Goal: Task Accomplishment & Management: Manage account settings

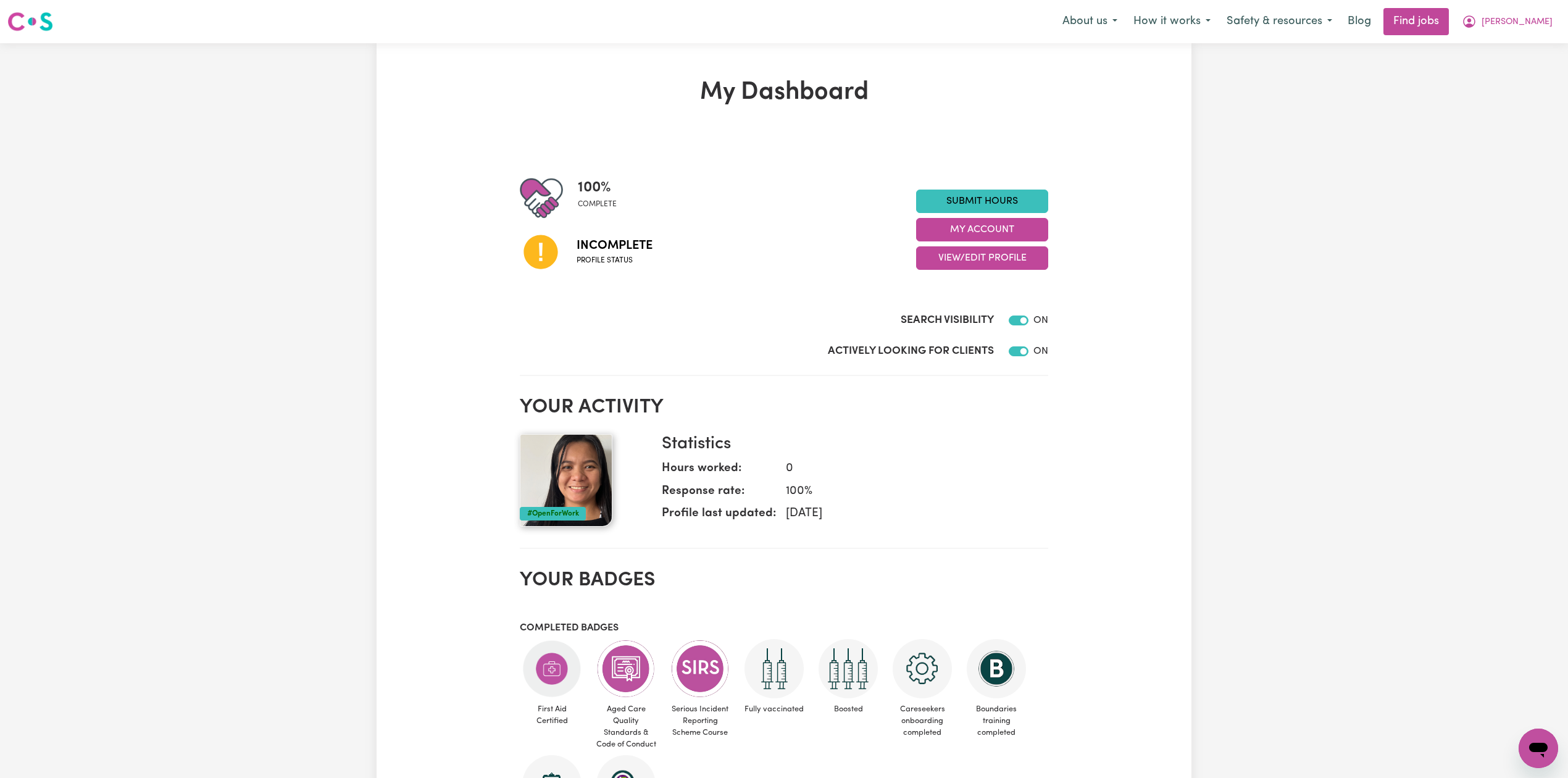
click at [968, 272] on div "100 % complete Incomplete Profile status Submit Hours My Account View/Edit Prof…" at bounding box center [784, 229] width 528 height 106
click at [955, 263] on button "View/Edit Profile" at bounding box center [981, 258] width 132 height 24
click at [958, 318] on link "Edit Profile" at bounding box center [974, 314] width 115 height 24
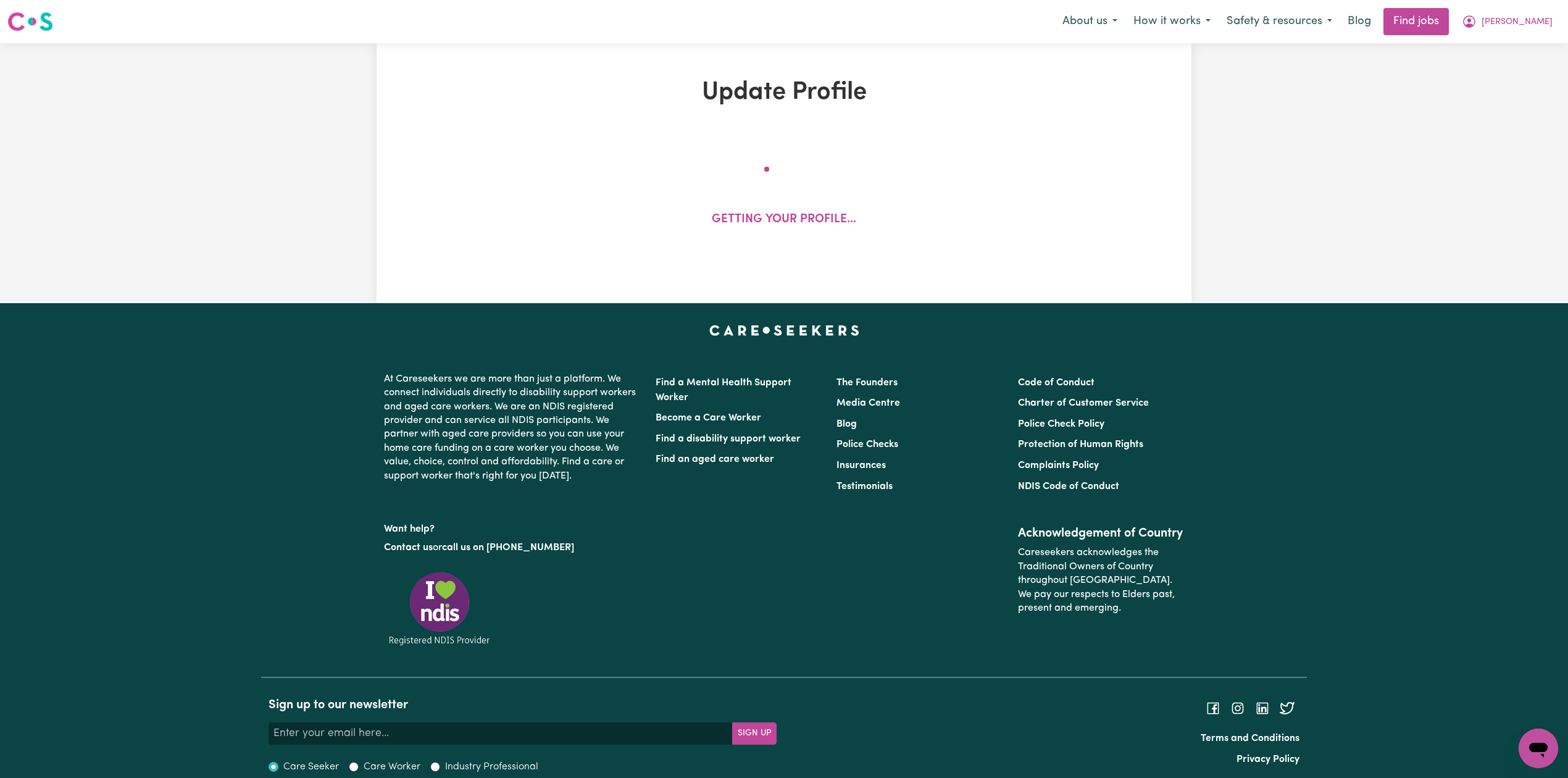
select select "[DEMOGRAPHIC_DATA]"
select select "Australian PR"
select select "Studying a healthcare related degree or qualification"
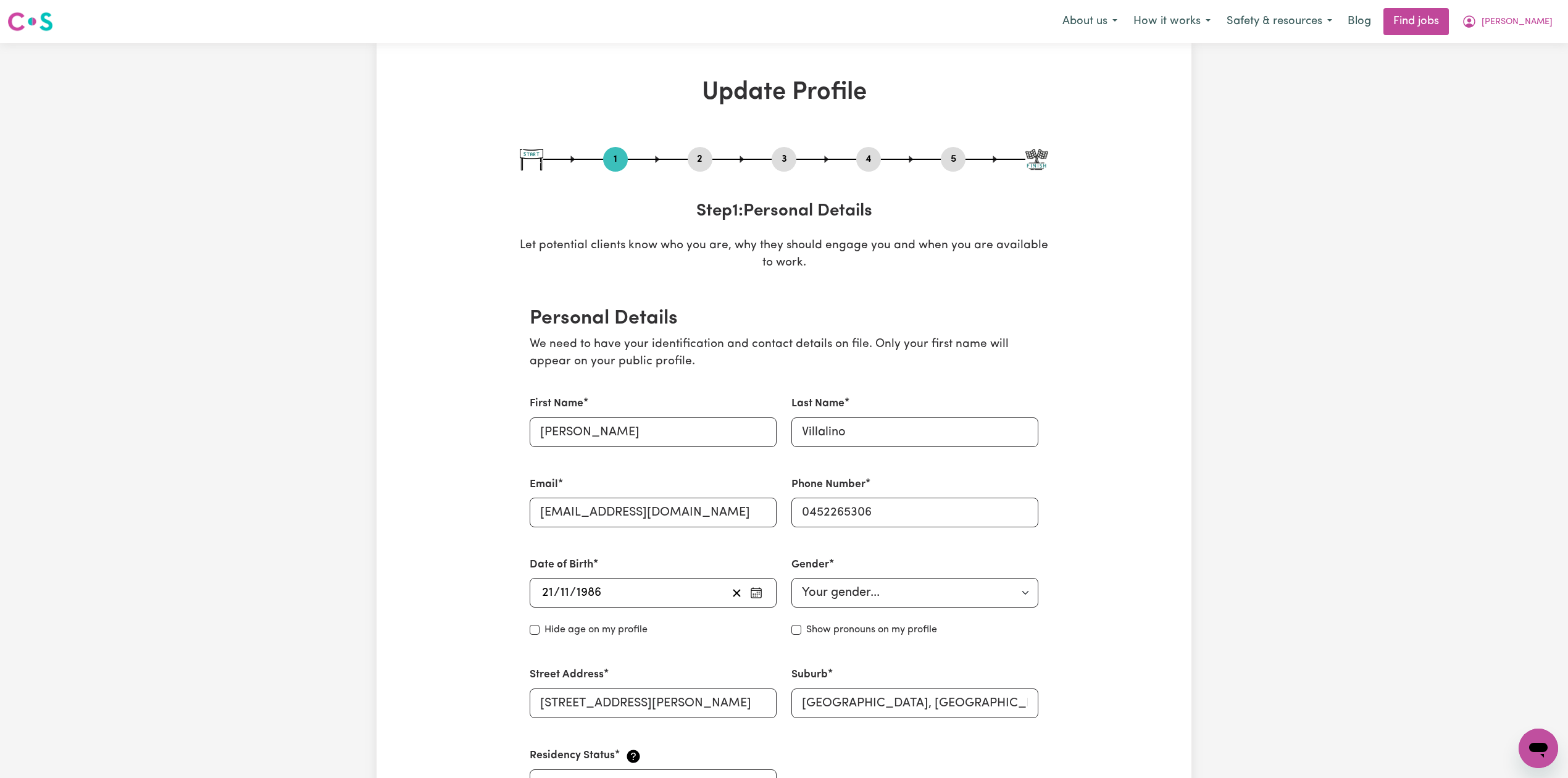
click at [865, 154] on button "4" at bounding box center [868, 159] width 24 height 16
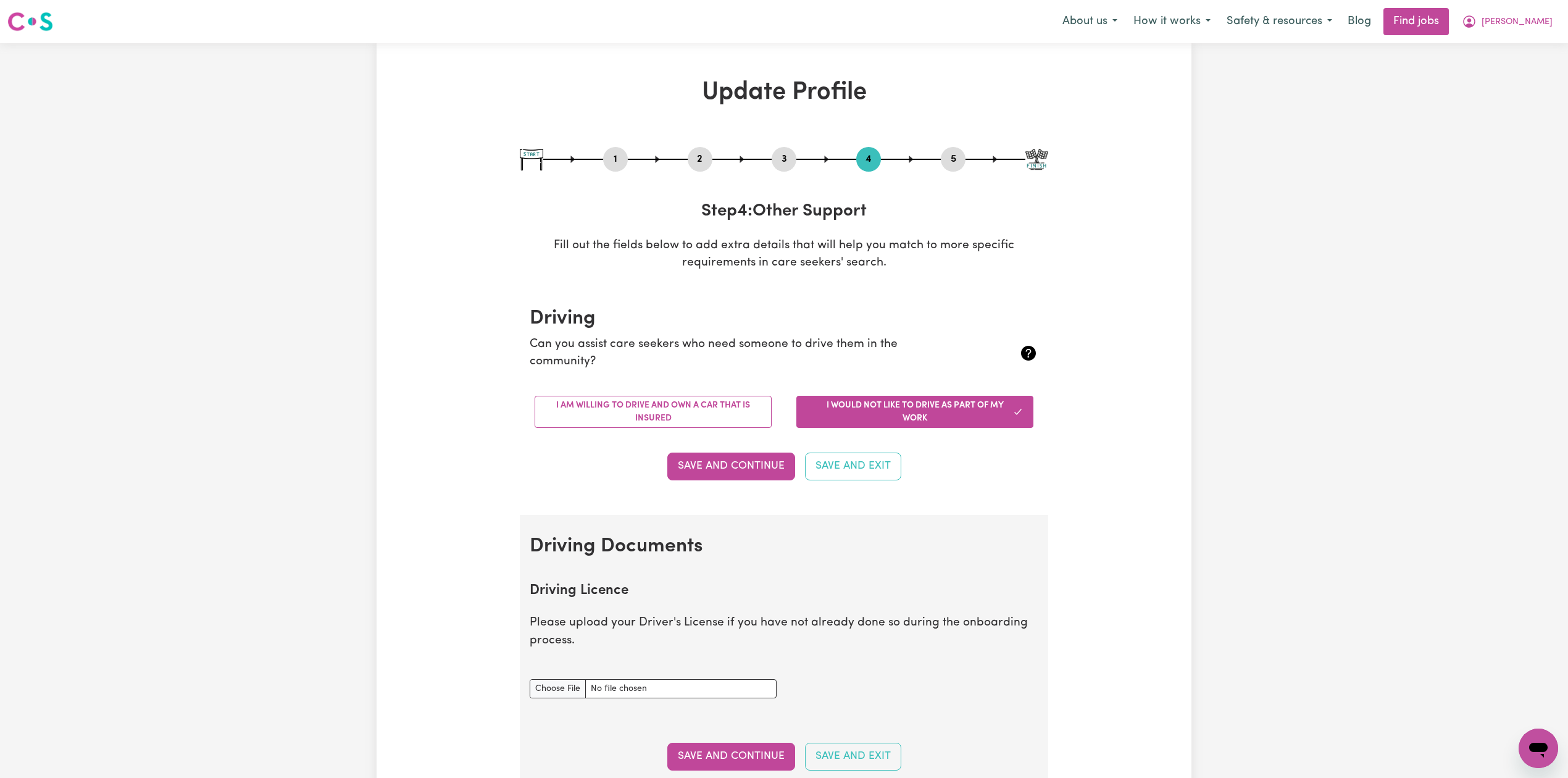
click at [942, 159] on button "5" at bounding box center [953, 159] width 24 height 16
select select "I am working in another industry"
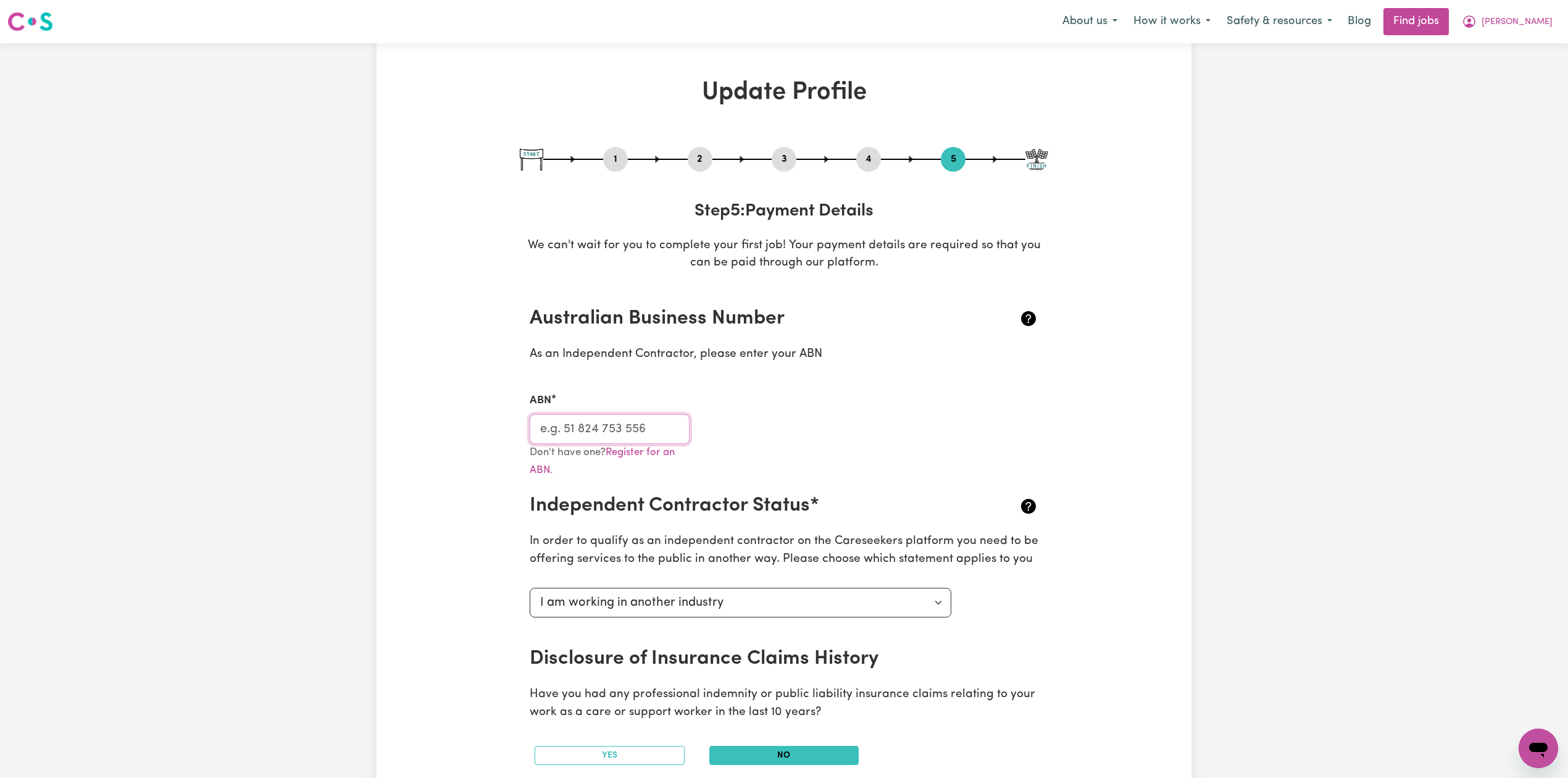
click at [578, 420] on input "ABN" at bounding box center [610, 429] width 160 height 30
click at [1528, 20] on span "[PERSON_NAME]" at bounding box center [1517, 22] width 71 height 14
click at [1551, 28] on span "[PERSON_NAME]" at bounding box center [1517, 22] width 71 height 14
drag, startPoint x: 1538, startPoint y: 14, endPoint x: 1541, endPoint y: 30, distance: 16.3
click at [1538, 19] on button "[PERSON_NAME]" at bounding box center [1507, 22] width 107 height 26
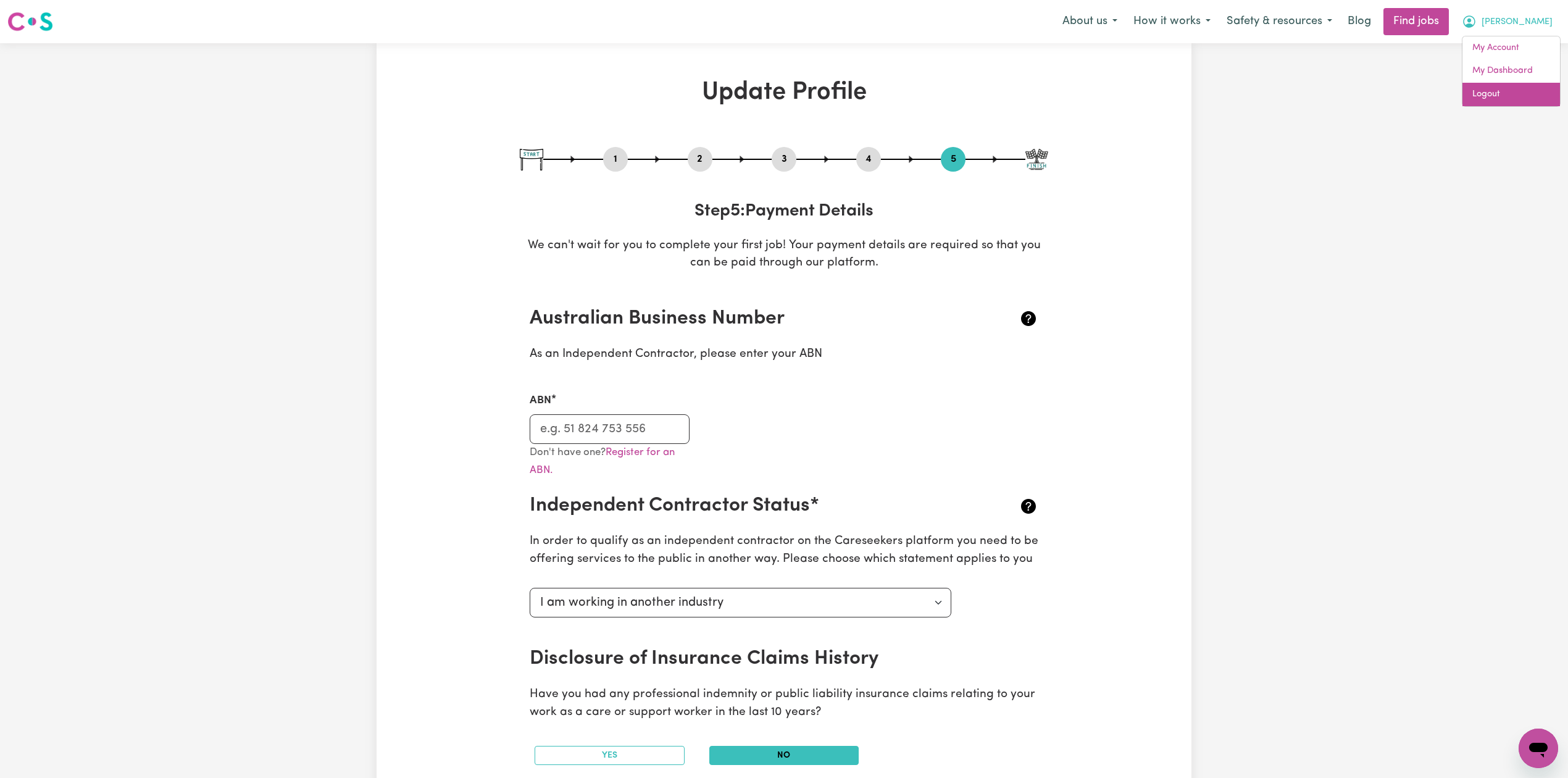
click at [1516, 90] on link "Logout" at bounding box center [1510, 94] width 97 height 24
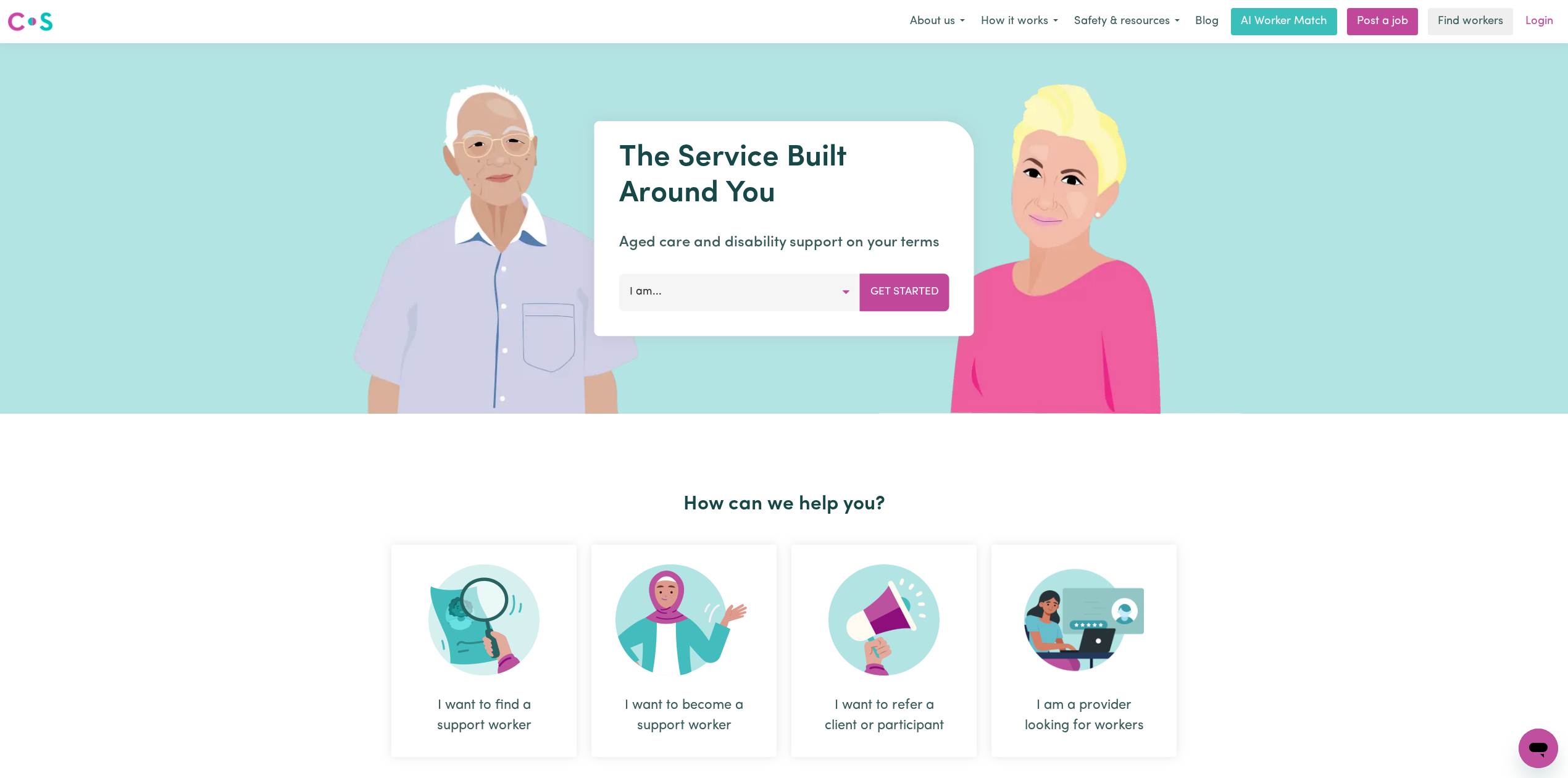
click at [1533, 15] on link "Login" at bounding box center [1538, 22] width 42 height 27
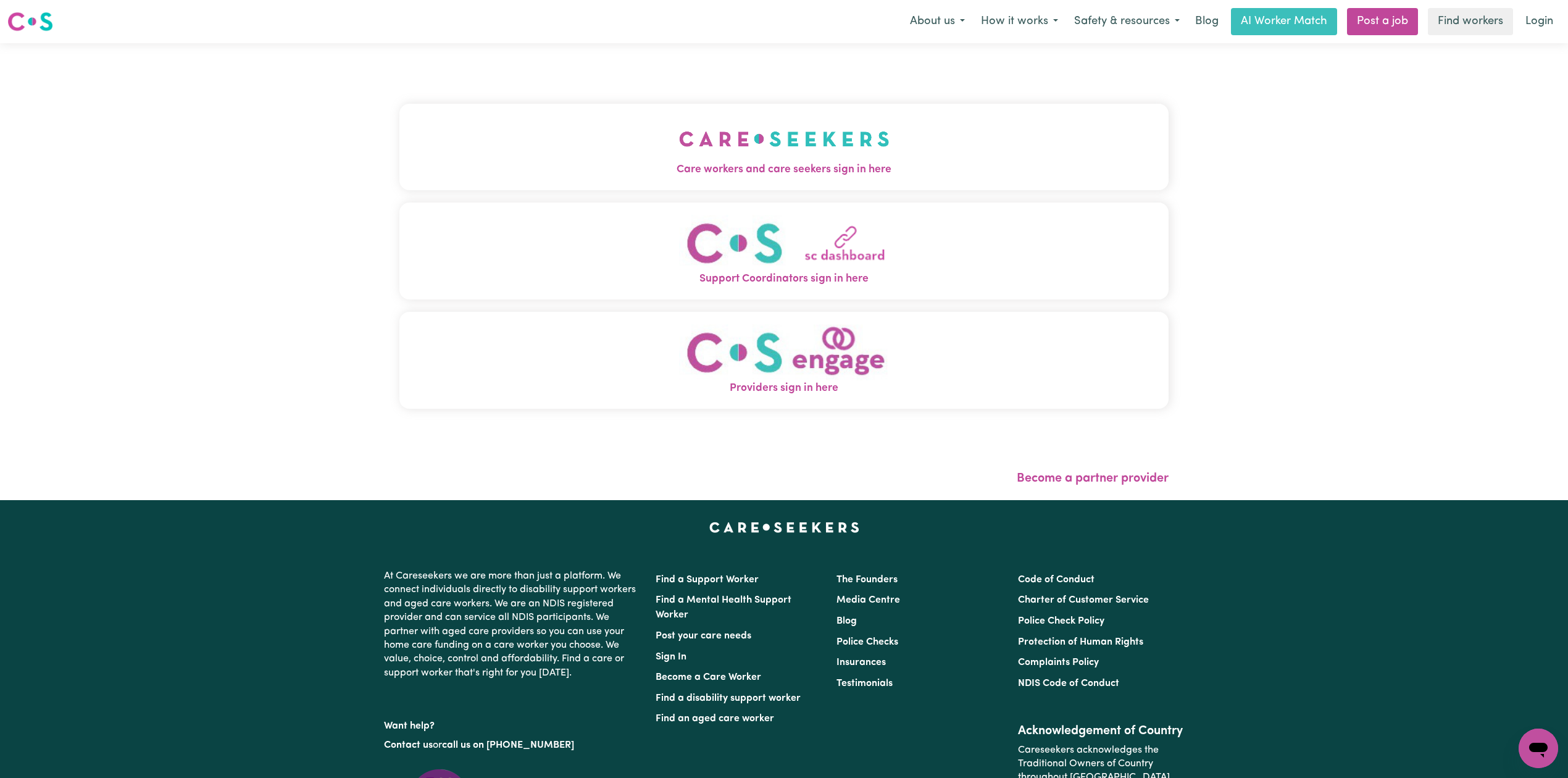
drag, startPoint x: 521, startPoint y: 112, endPoint x: 491, endPoint y: 182, distance: 76.2
click at [519, 117] on button "Care workers and care seekers sign in here" at bounding box center [784, 147] width 769 height 86
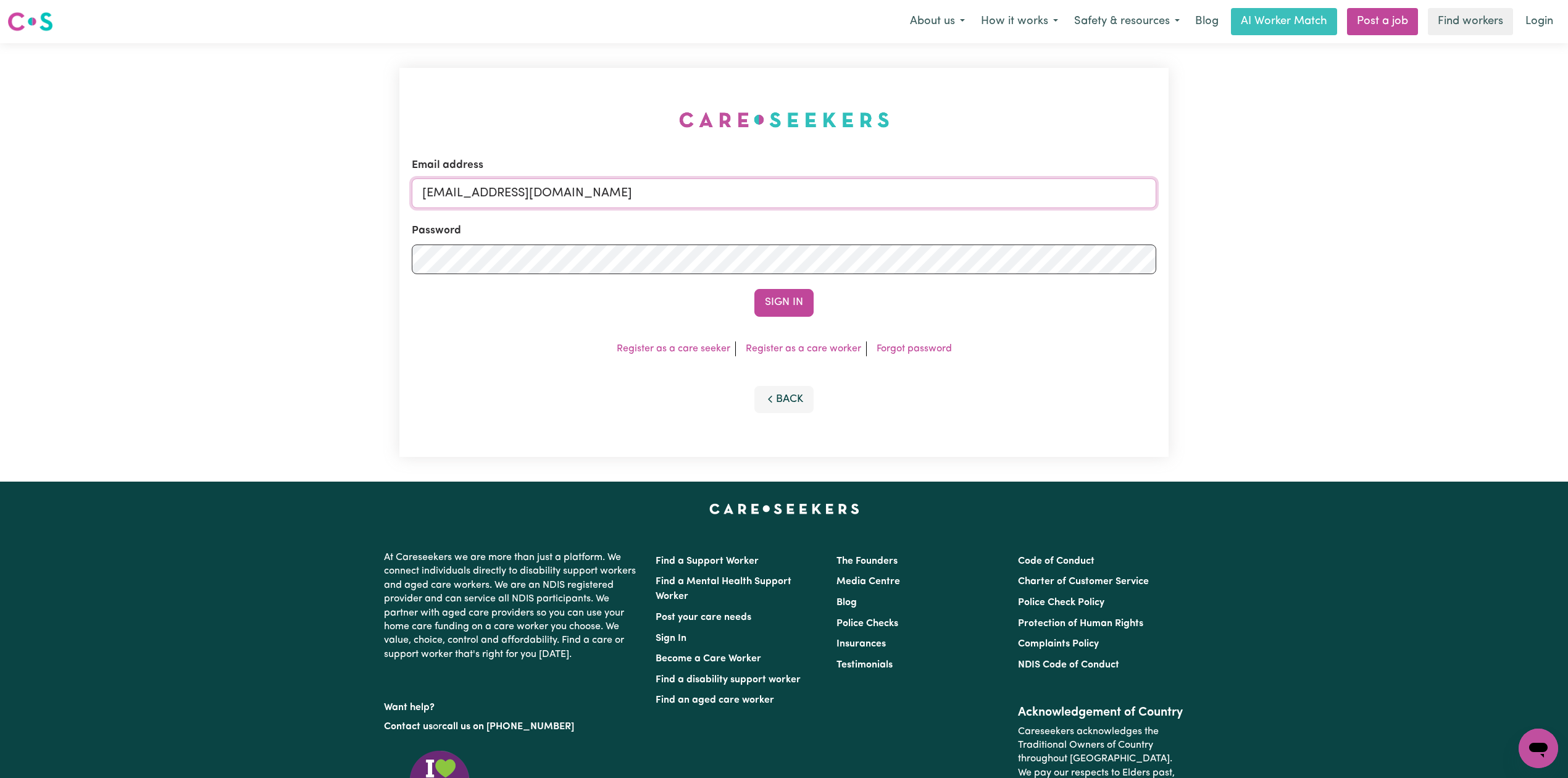
drag, startPoint x: 664, startPoint y: 184, endPoint x: 660, endPoint y: 206, distance: 22.4
click at [665, 185] on input "[EMAIL_ADDRESS][DOMAIN_NAME]" at bounding box center [784, 193] width 744 height 30
drag, startPoint x: 482, startPoint y: 188, endPoint x: 677, endPoint y: 199, distance: 195.3
click at [677, 199] on input "Superuser~[EMAIL_ADDRESS][DOMAIN_NAME]" at bounding box center [784, 193] width 744 height 30
drag, startPoint x: 645, startPoint y: 200, endPoint x: 577, endPoint y: 194, distance: 68.3
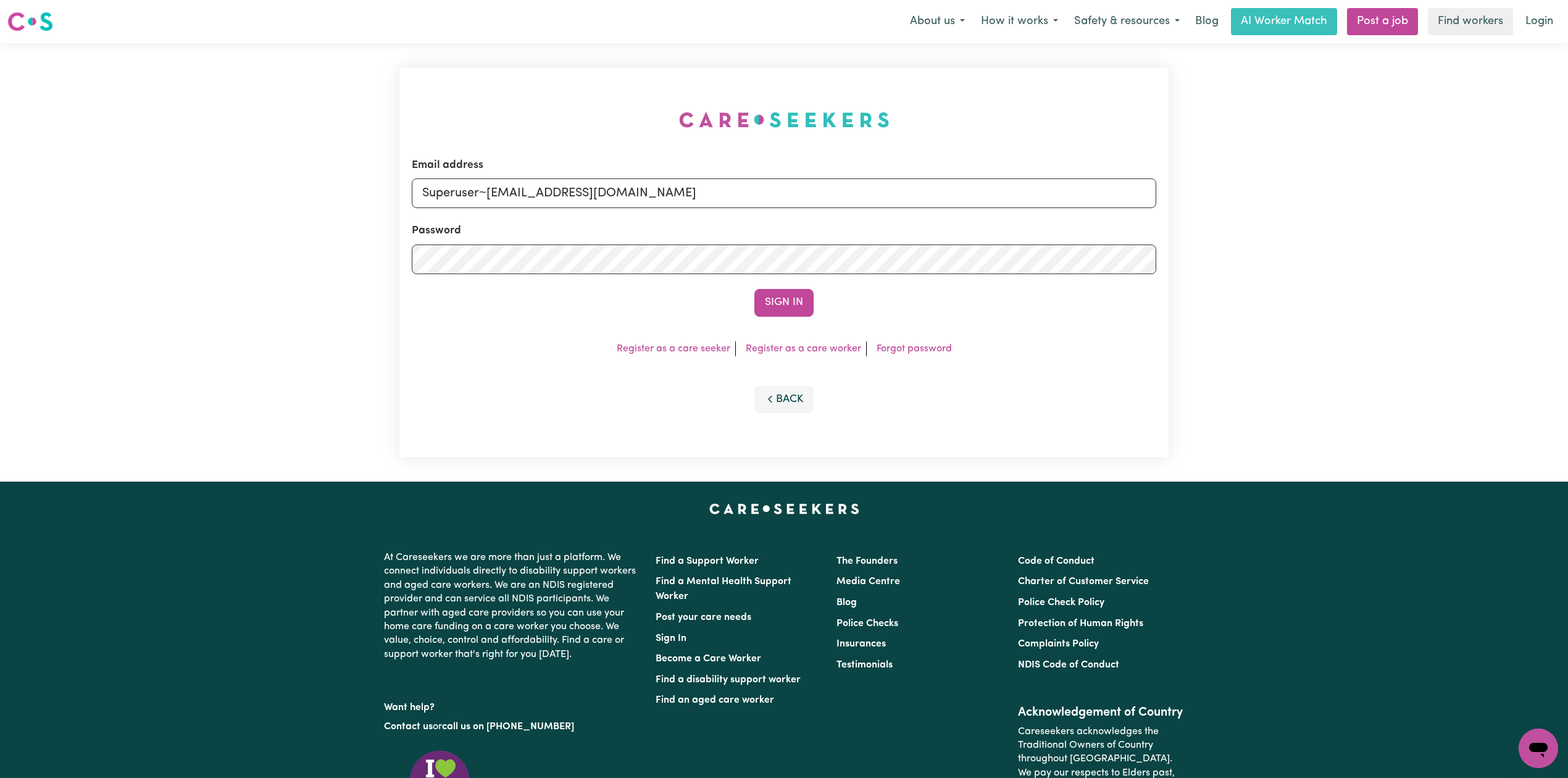
click at [645, 200] on input "Superuser~[EMAIL_ADDRESS][DOMAIN_NAME]" at bounding box center [784, 193] width 744 height 30
drag, startPoint x: 485, startPoint y: 188, endPoint x: 893, endPoint y: 221, distance: 409.3
click at [893, 221] on form "Email address Superuser~[EMAIL_ADDRESS][DOMAIN_NAME] Password Sign In" at bounding box center [784, 237] width 744 height 159
type input "Superuser~[EMAIL_ADDRESS][DOMAIN_NAME]"
click at [790, 292] on button "Sign In" at bounding box center [784, 303] width 59 height 27
